Goal: Browse casually: Explore the website without a specific task or goal

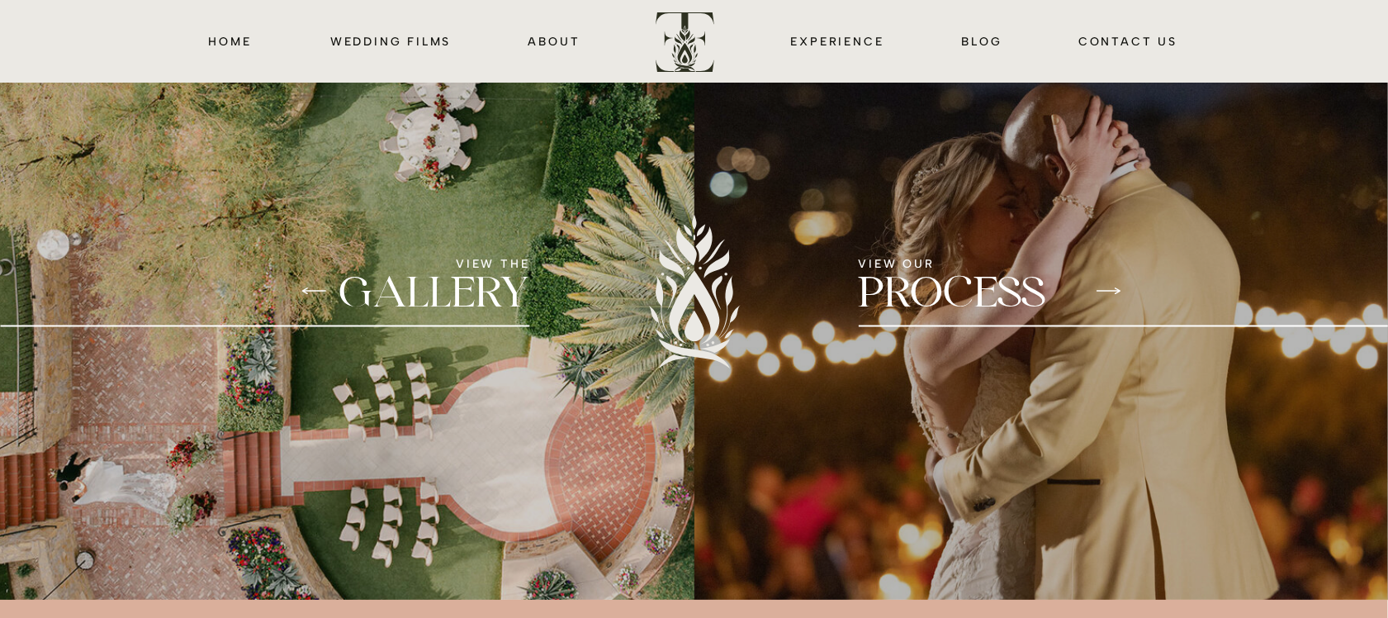
scroll to position [1549, 0]
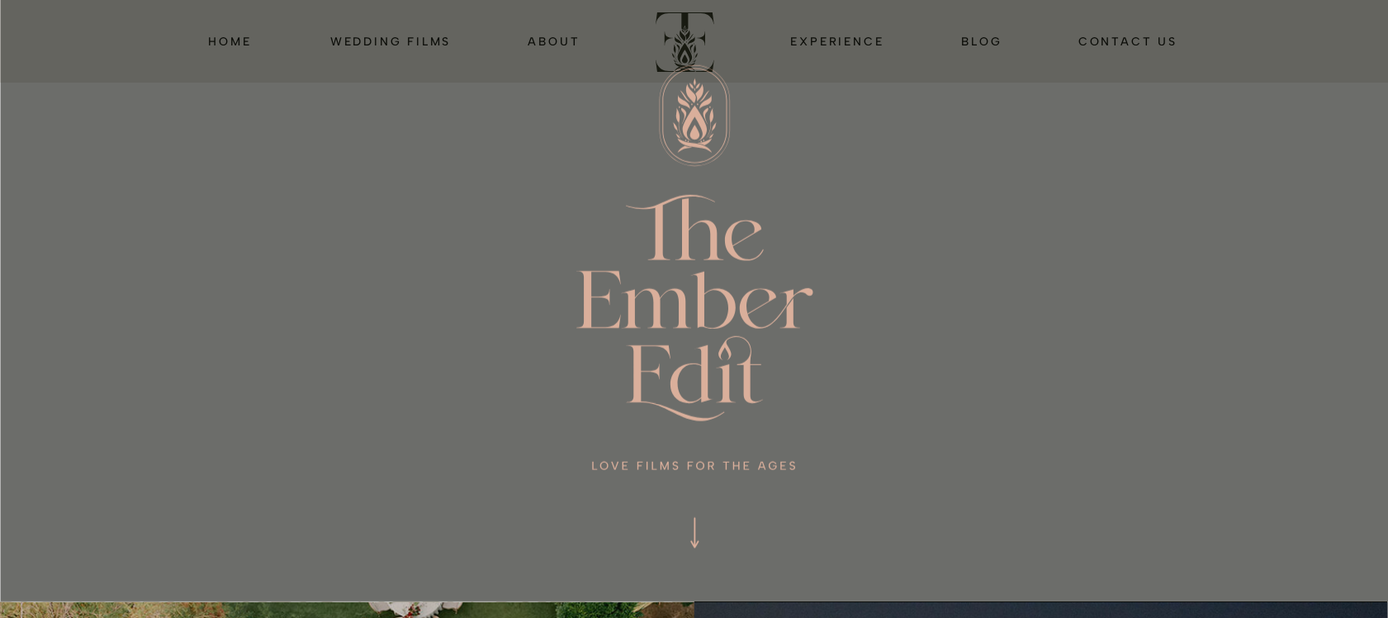
click at [405, 40] on div at bounding box center [694, 292] width 1388 height 618
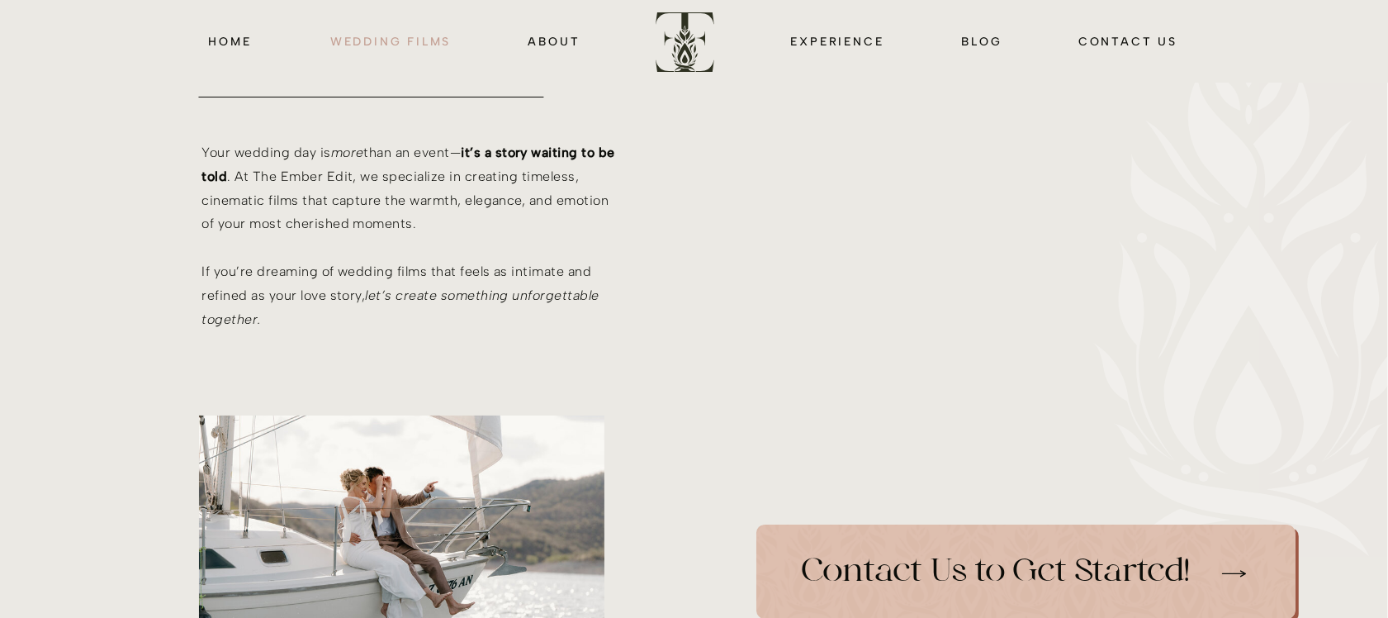
scroll to position [619, 0]
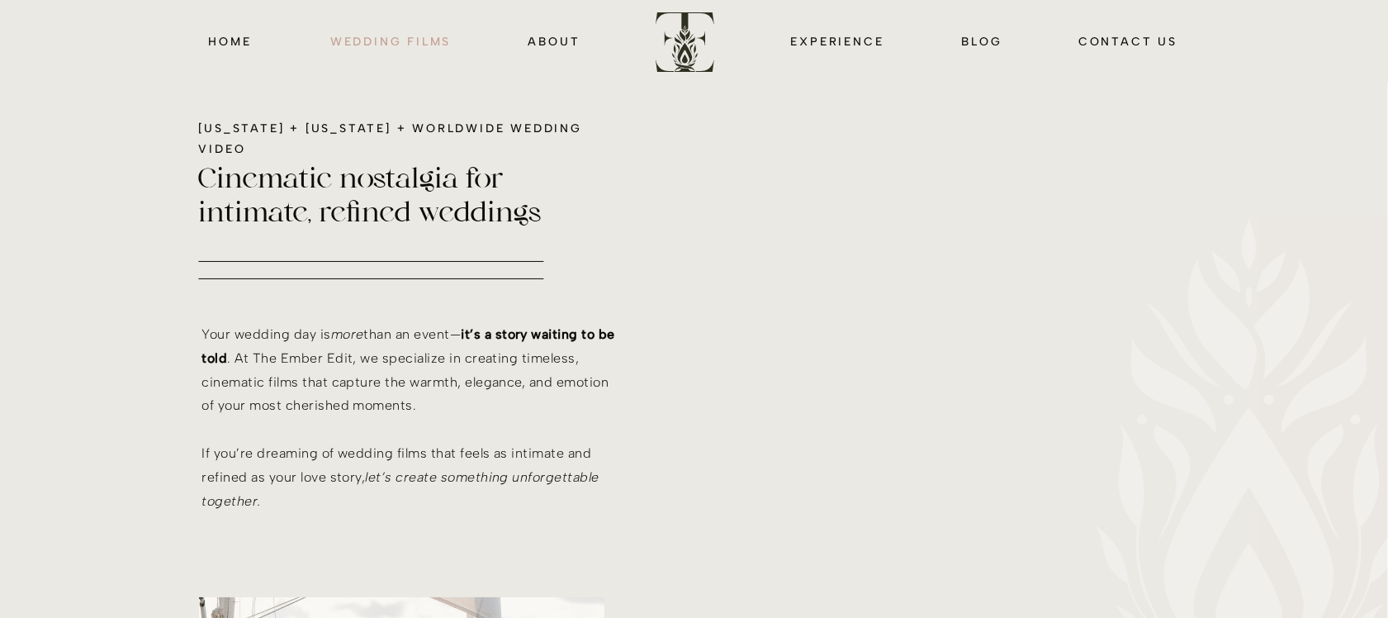
click at [415, 44] on nav "wedding films" at bounding box center [391, 40] width 126 height 19
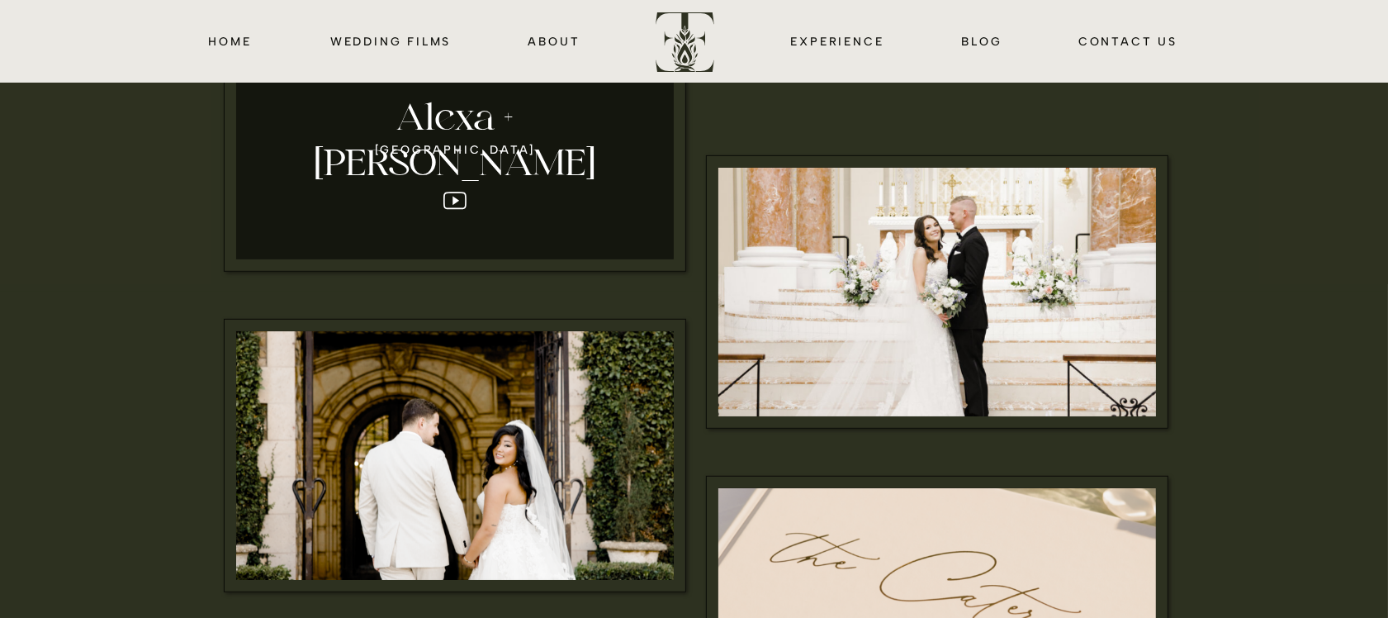
scroll to position [826, 0]
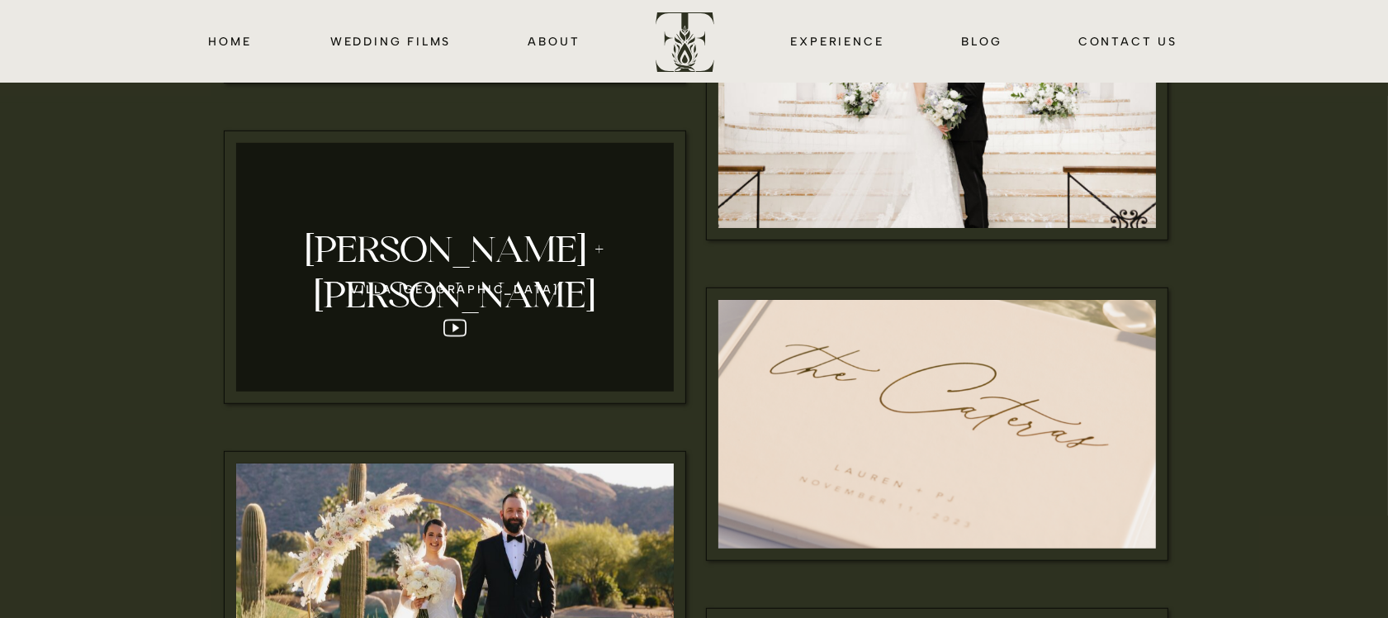
click at [454, 328] on div at bounding box center [455, 267] width 438 height 249
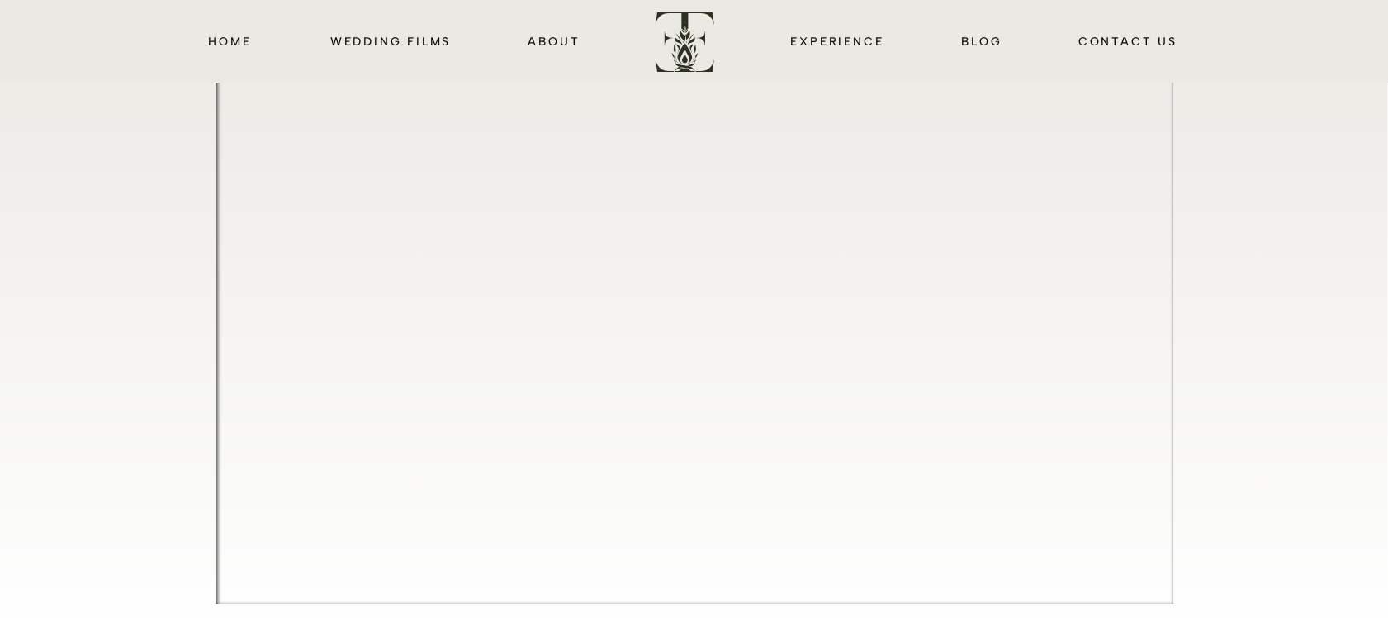
scroll to position [516, 0]
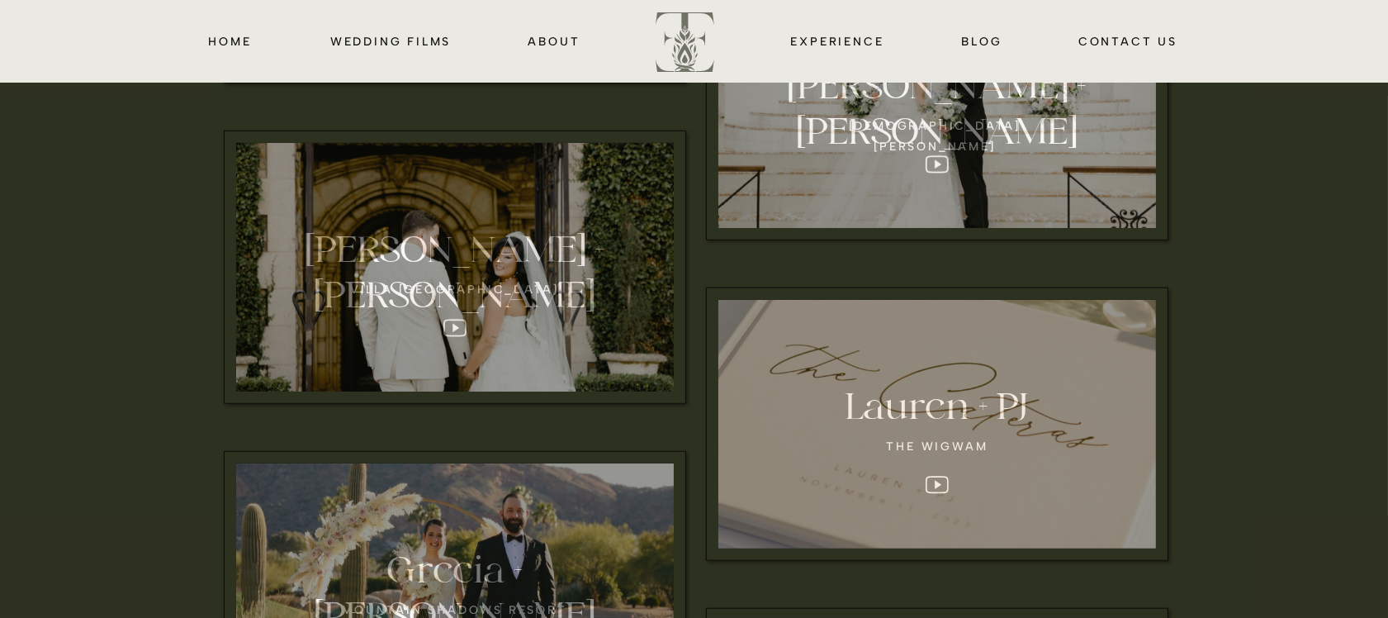
scroll to position [826, 0]
